Goal: Transaction & Acquisition: Purchase product/service

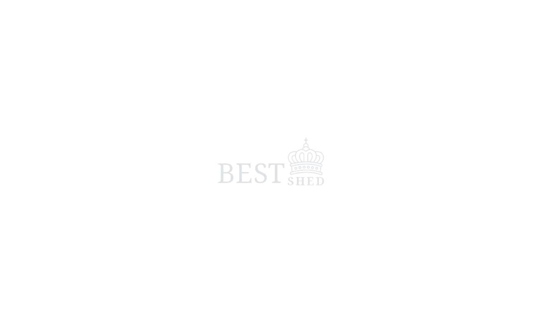
scroll to position [4, 0]
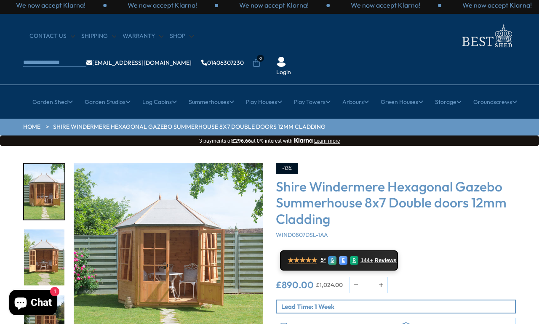
click at [60, 229] on div "3 / 14" at bounding box center [44, 258] width 42 height 58
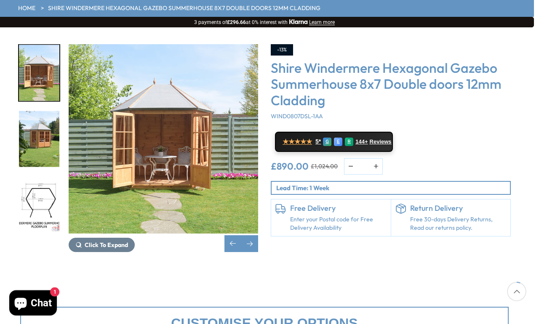
scroll to position [123, 5]
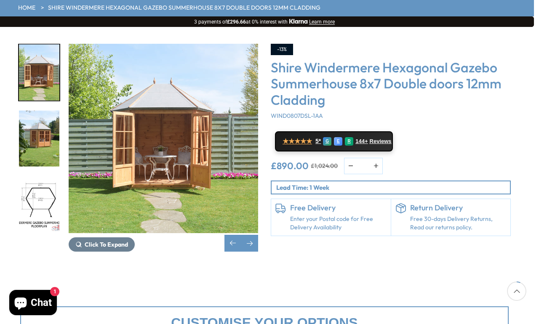
click at [305, 215] on link "Enter your Postal code for Free Delivery Availability" at bounding box center [338, 223] width 96 height 16
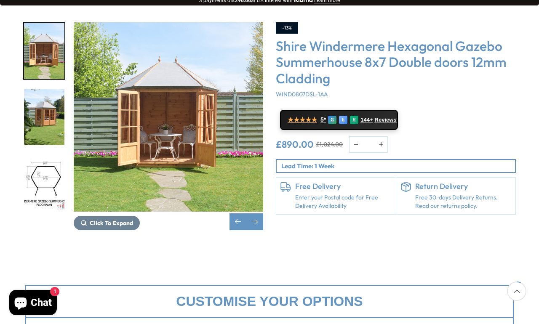
scroll to position [144, 0]
click at [313, 182] on h6 "Free Delivery" at bounding box center [343, 186] width 96 height 9
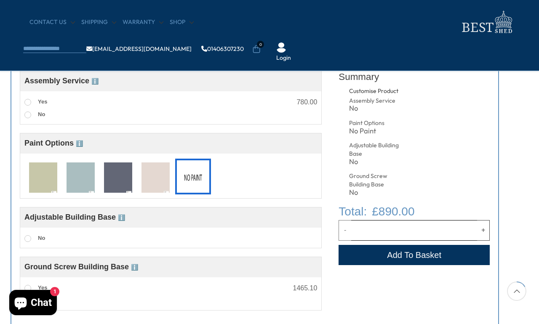
scroll to position [329, 4]
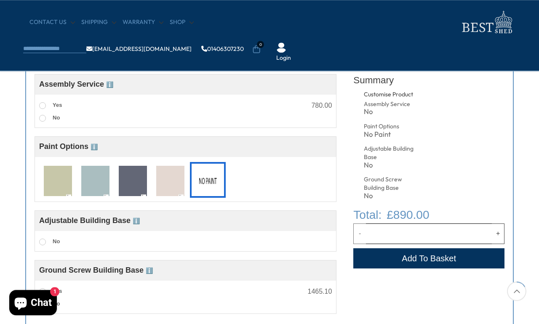
click at [95, 181] on img at bounding box center [95, 181] width 28 height 31
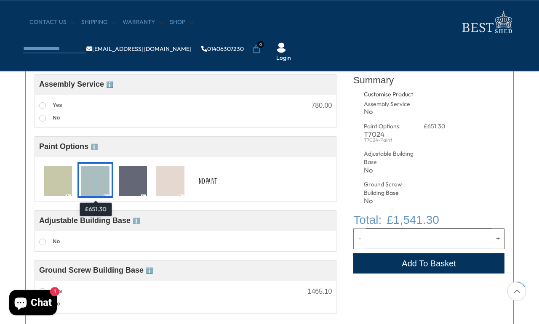
scroll to position [330, 0]
click at [207, 185] on img at bounding box center [208, 181] width 28 height 31
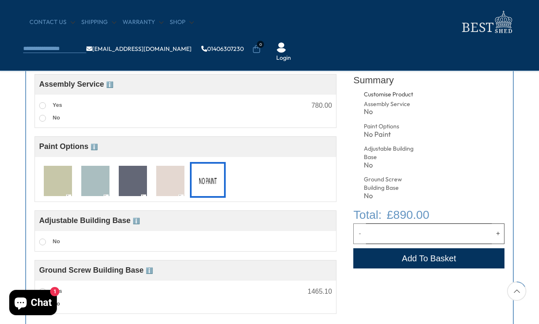
click at [99, 187] on img at bounding box center [95, 181] width 28 height 31
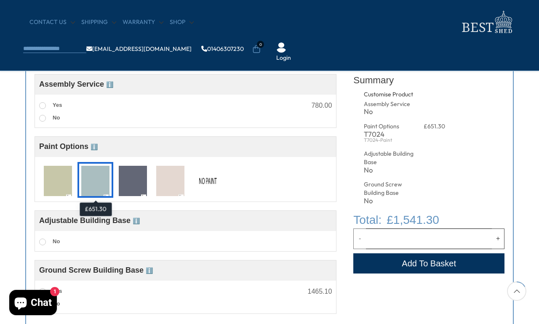
click at [205, 180] on img at bounding box center [208, 181] width 28 height 31
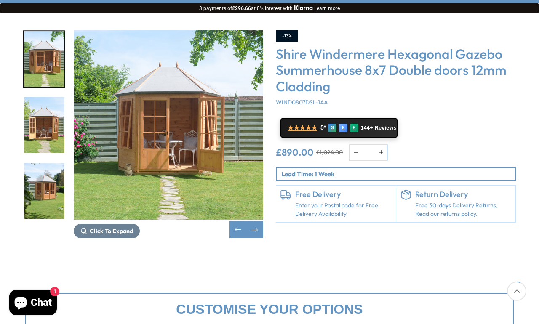
scroll to position [139, 0]
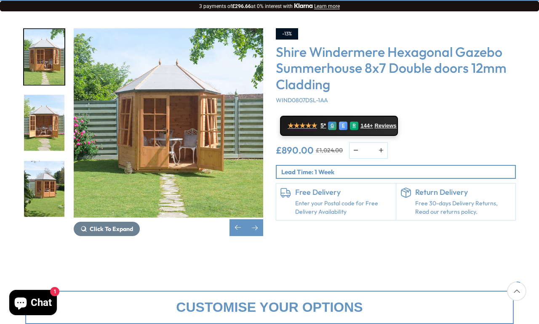
click at [292, 168] on p "Lead Time: 1 Week" at bounding box center [398, 172] width 234 height 9
click at [302, 188] on h6 "Free Delivery" at bounding box center [343, 192] width 96 height 9
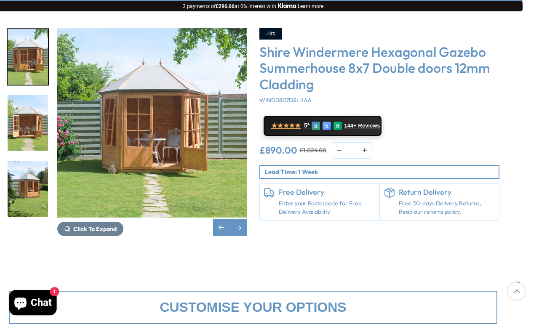
scroll to position [139, 17]
click at [358, 168] on p "Lead Time: 1 Week" at bounding box center [382, 172] width 234 height 9
click at [361, 168] on p "Lead Time: 1 Week" at bounding box center [382, 172] width 234 height 9
click at [313, 188] on h6 "Free Delivery" at bounding box center [326, 192] width 96 height 9
click at [316, 233] on div "Click To Expand Click To Expand Click To Expand Click To Expand Click To Expand…" at bounding box center [252, 138] width 539 height 254
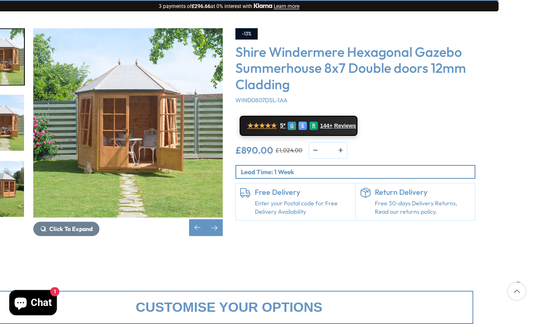
scroll to position [139, 24]
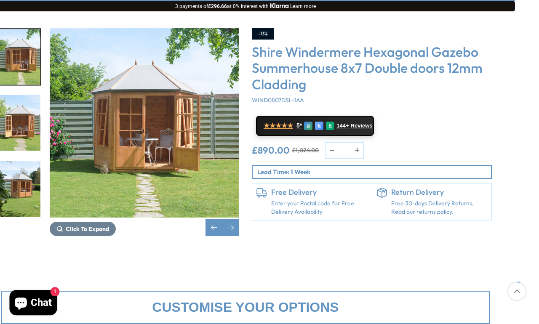
click at [497, 299] on icon at bounding box center [516, 291] width 19 height 19
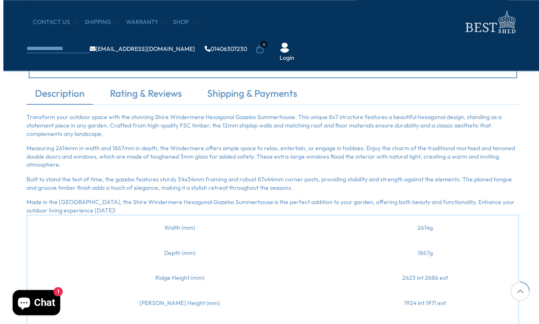
scroll to position [583, 0]
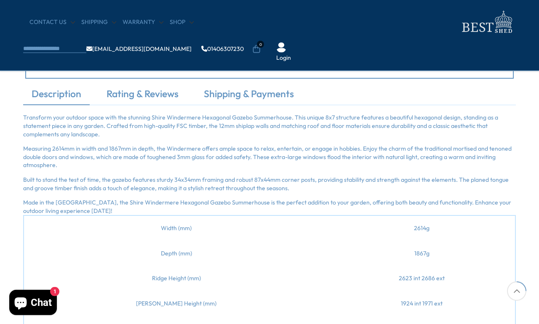
click at [263, 94] on link "Shipping & Payments" at bounding box center [248, 96] width 107 height 18
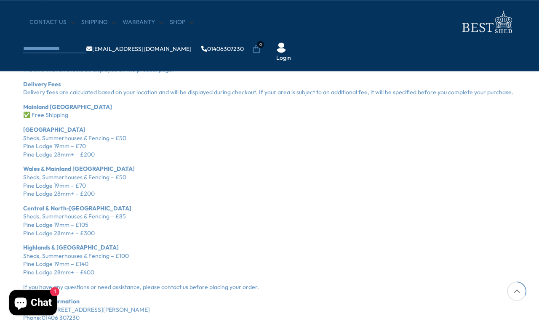
scroll to position [765, 0]
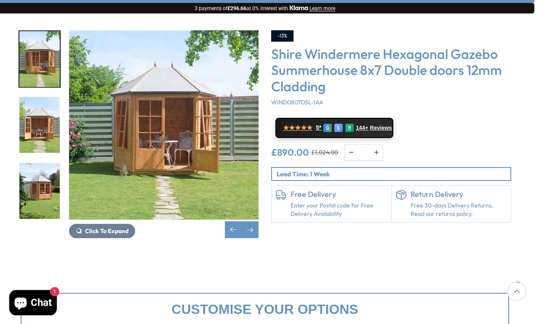
scroll to position [136, 5]
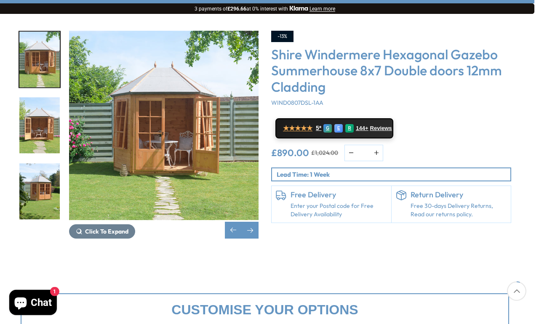
click at [38, 296] on img "6 / 14" at bounding box center [39, 324] width 40 height 56
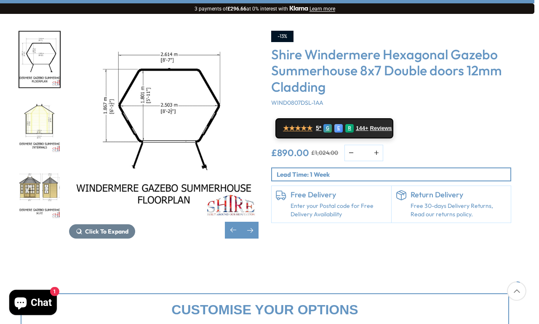
scroll to position [136, 5]
